Goal: Information Seeking & Learning: Learn about a topic

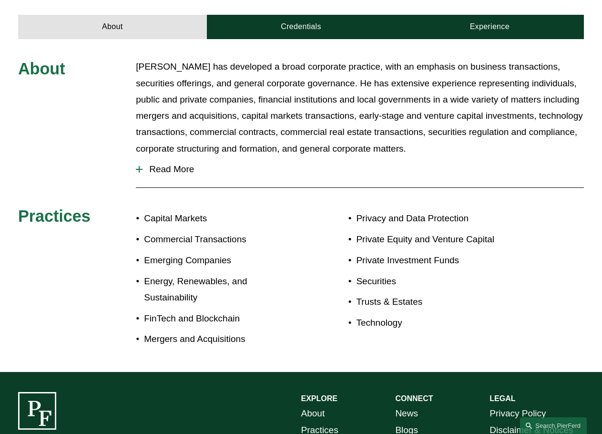
scroll to position [271, 0]
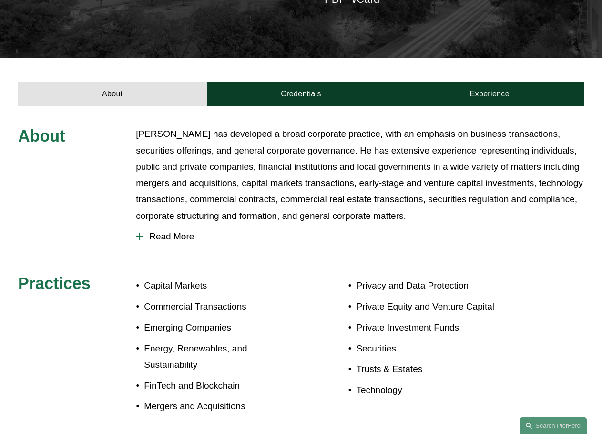
click at [167, 224] on button "Read More" at bounding box center [360, 236] width 448 height 25
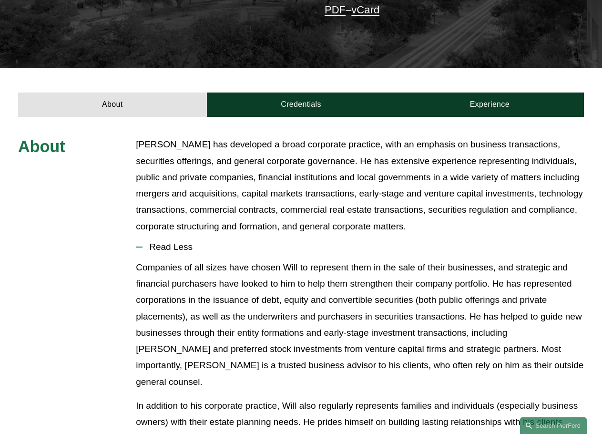
scroll to position [0, 0]
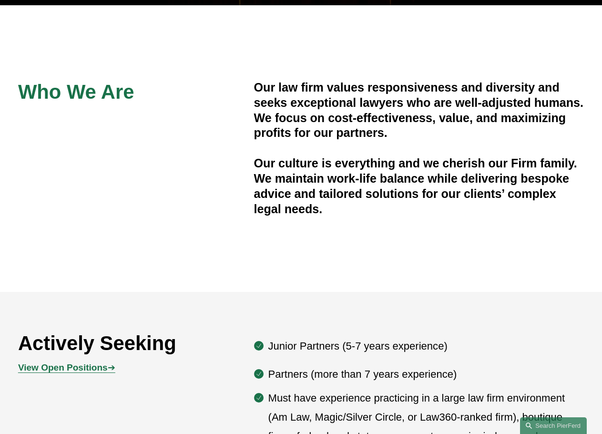
scroll to position [429, 0]
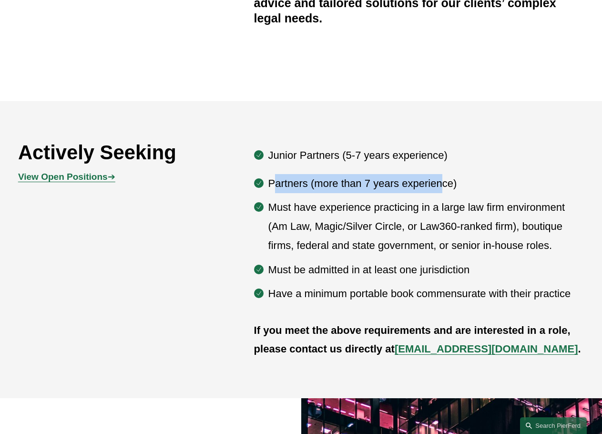
drag, startPoint x: 319, startPoint y: 183, endPoint x: 443, endPoint y: 186, distance: 124.5
click at [443, 186] on p "Partners (more than 7 years experience)" at bounding box center [426, 183] width 316 height 19
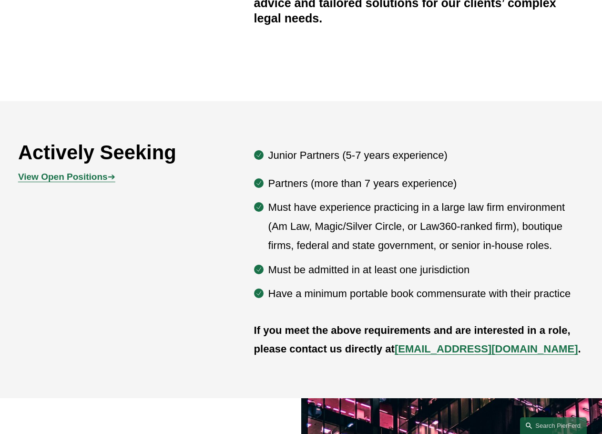
click at [403, 211] on p "Must have experience practicing in a large law firm environment (Am Law, Magic/…" at bounding box center [426, 226] width 316 height 57
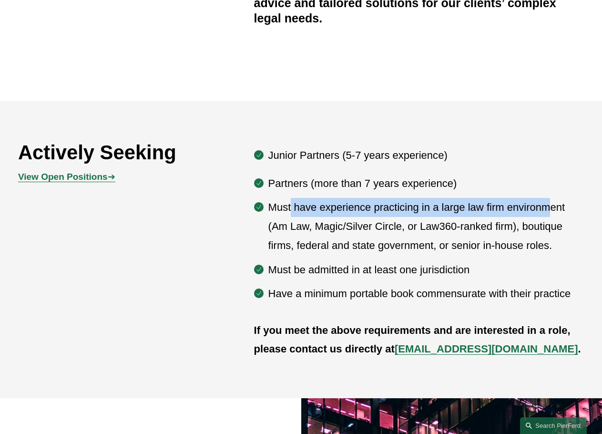
drag, startPoint x: 293, startPoint y: 205, endPoint x: 551, endPoint y: 213, distance: 257.6
click at [551, 213] on p "Must have experience practicing in a large law firm environment (Am Law, Magic/…" at bounding box center [426, 226] width 316 height 57
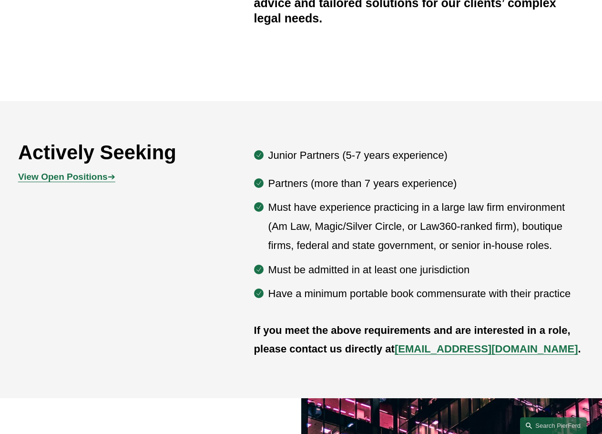
click at [399, 252] on p "Must have experience practicing in a large law firm environment (Am Law, Magic/…" at bounding box center [426, 226] width 316 height 57
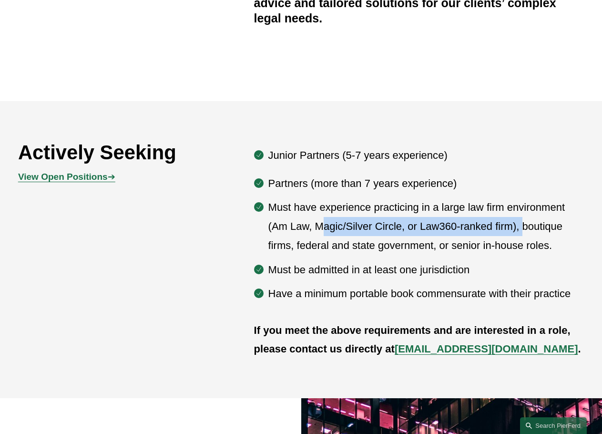
drag, startPoint x: 329, startPoint y: 230, endPoint x: 529, endPoint y: 229, distance: 199.8
click at [527, 229] on p "Must have experience practicing in a large law firm environment (Am Law, Magic/…" at bounding box center [426, 226] width 316 height 57
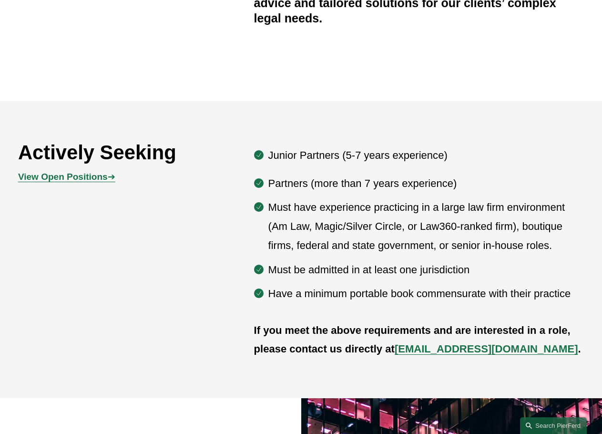
drag, startPoint x: 488, startPoint y: 246, endPoint x: 368, endPoint y: 253, distance: 119.9
click at [481, 248] on p "Must have experience practicing in a large law firm environment (Am Law, Magic/…" at bounding box center [426, 226] width 316 height 57
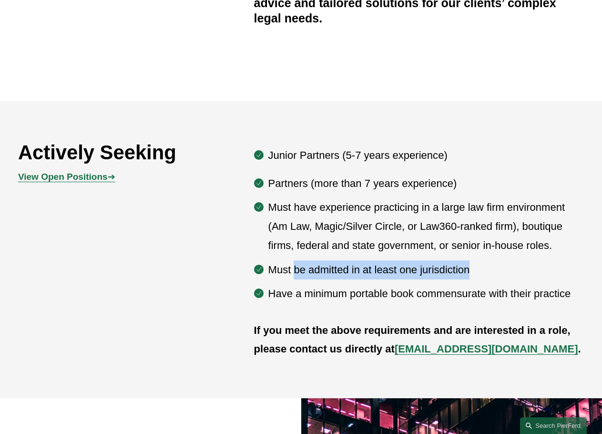
drag, startPoint x: 295, startPoint y: 271, endPoint x: 481, endPoint y: 273, distance: 185.5
click at [481, 273] on p "Must be admitted in at least one jurisdiction" at bounding box center [426, 269] width 316 height 19
click at [402, 279] on p "Must be admitted in at least one jurisdiction" at bounding box center [426, 269] width 316 height 19
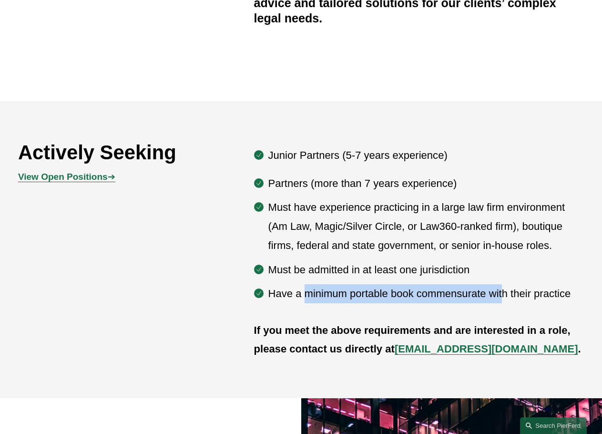
drag, startPoint x: 307, startPoint y: 297, endPoint x: 502, endPoint y: 292, distance: 196.0
click at [502, 294] on p "Have a minimum portable book commensurate with their practice" at bounding box center [426, 293] width 316 height 19
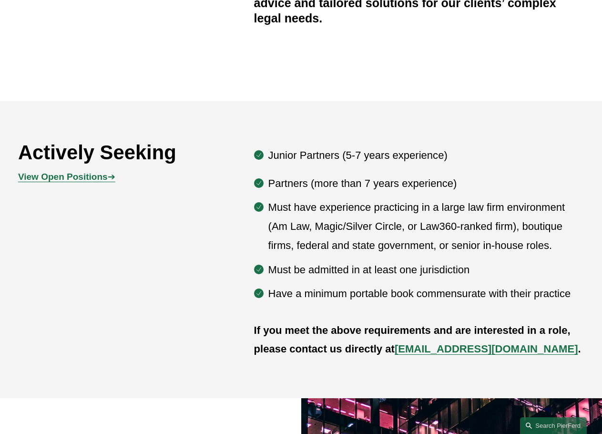
click at [441, 227] on p "Must have experience practicing in a large law firm environment (Am Law, Magic/…" at bounding box center [426, 226] width 316 height 57
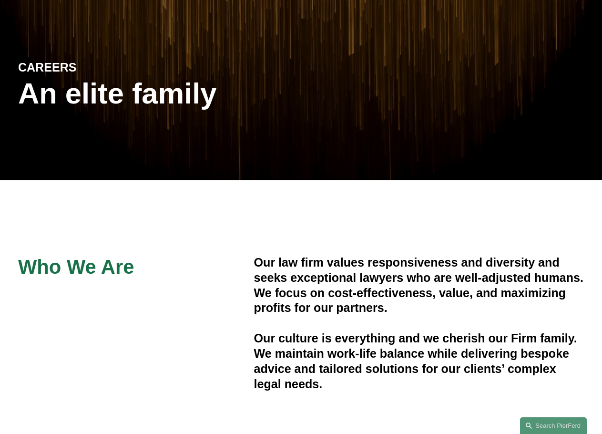
scroll to position [0, 0]
